Goal: Task Accomplishment & Management: Complete application form

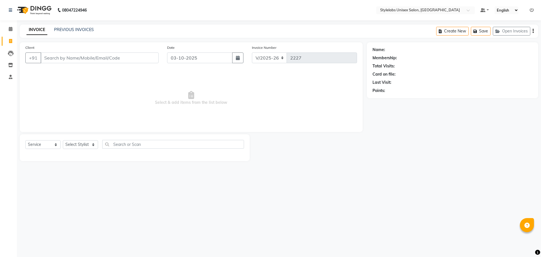
select select "6674"
select select "service"
click at [63, 60] on input "Client" at bounding box center [100, 57] width 118 height 11
click at [88, 144] on select "Select Stylist Admin (stylelabs123) [PERSON_NAME] Chitra Manager Manager stylel…" at bounding box center [80, 144] width 35 height 9
select select "58901"
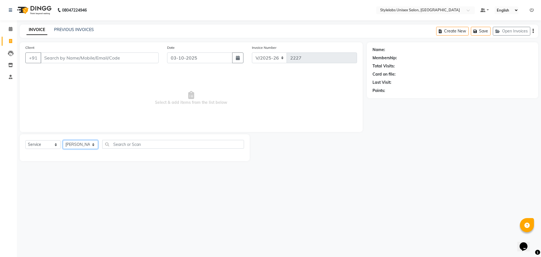
click at [63, 140] on select "Select Stylist Admin (stylelabs123) [PERSON_NAME] Chitra Manager Manager stylel…" at bounding box center [80, 144] width 35 height 9
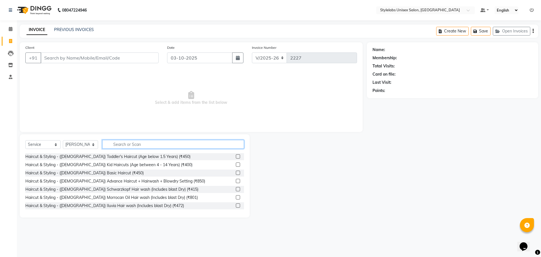
click at [119, 146] on input "text" at bounding box center [173, 144] width 142 height 9
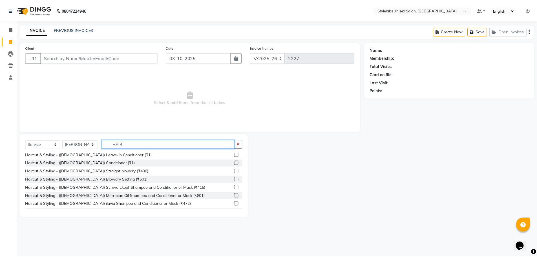
scroll to position [352, 0]
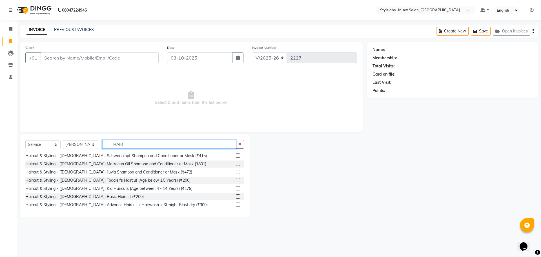
type input "HAIR"
drag, startPoint x: 234, startPoint y: 205, endPoint x: 216, endPoint y: 192, distance: 21.9
click at [236, 205] on label at bounding box center [238, 204] width 4 height 4
click at [236, 205] on input "checkbox" at bounding box center [238, 205] width 4 height 4
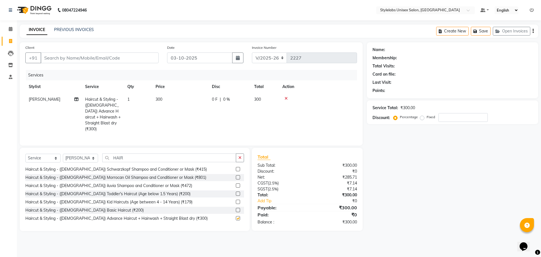
checkbox input "false"
click at [116, 61] on input "Client" at bounding box center [100, 57] width 118 height 11
type input "7"
type input "0"
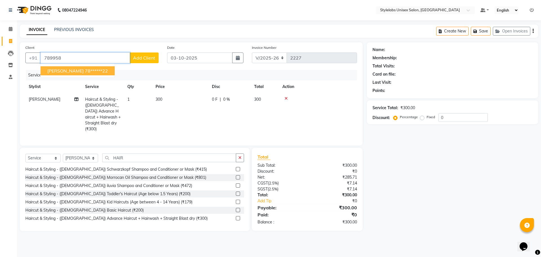
click at [85, 69] on ngb-highlight "78******22" at bounding box center [96, 71] width 23 height 6
type input "78******22"
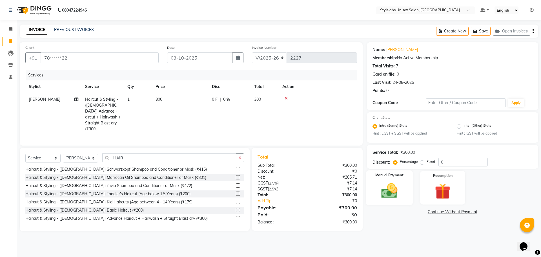
click at [397, 192] on img at bounding box center [389, 190] width 26 height 19
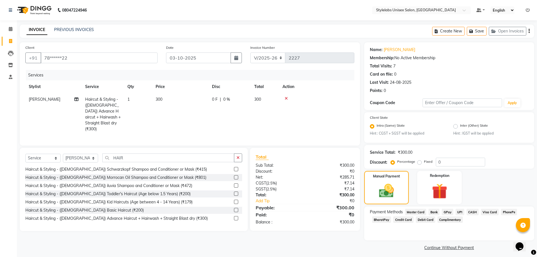
click at [459, 214] on span "UPI" at bounding box center [459, 211] width 9 height 6
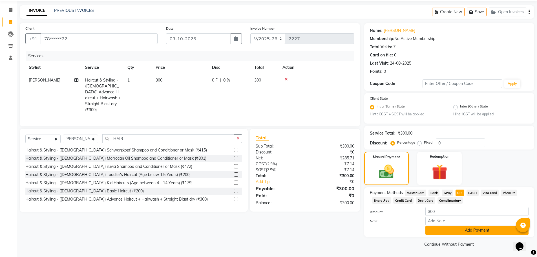
click at [453, 228] on button "Add Payment" at bounding box center [476, 230] width 103 height 9
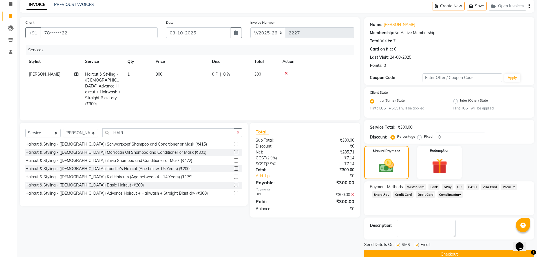
scroll to position [35, 0]
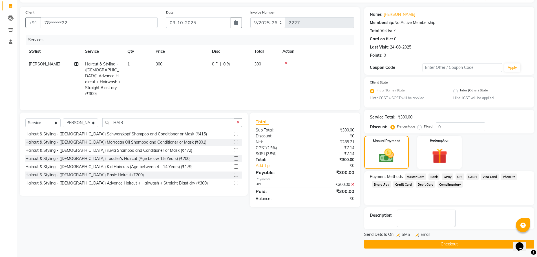
click at [454, 246] on button "Checkout" at bounding box center [449, 243] width 170 height 9
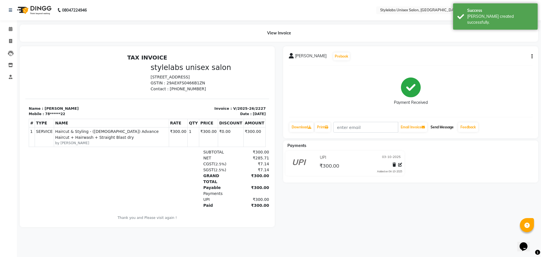
click at [445, 123] on button "Send Message" at bounding box center [442, 127] width 28 height 10
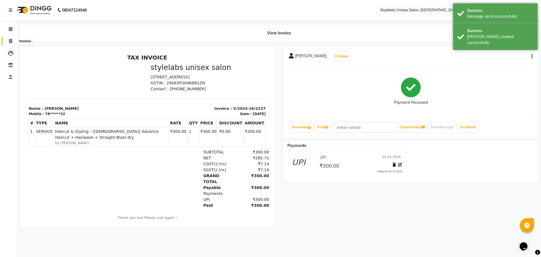
click at [11, 38] on span at bounding box center [11, 41] width 10 height 6
select select "6674"
select select "service"
